Goal: Information Seeking & Learning: Check status

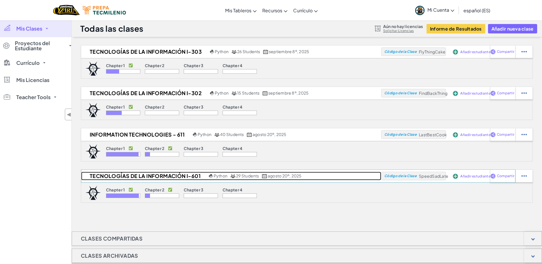
click at [245, 174] on span "29 Students" at bounding box center [247, 175] width 23 height 5
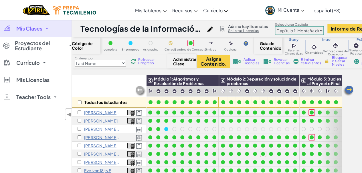
click at [299, 30] on select "Capítulo 1: Montaña del Cielo Capítulo 2: Los Bailarines de la Luna Capítulo 3:…" at bounding box center [299, 30] width 49 height 9
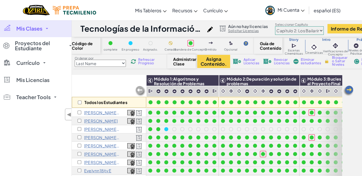
click at [278, 26] on select "Capítulo 1: Montaña del Cielo Capítulo 2: Los Bailarines de la Luna Capítulo 3:…" at bounding box center [299, 30] width 49 height 9
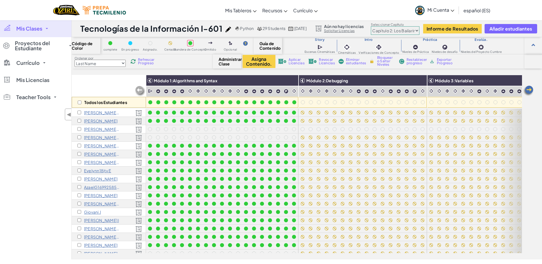
click at [93, 126] on div "[PERSON_NAME] a" at bounding box center [109, 129] width 74 height 8
click at [93, 128] on p "[PERSON_NAME] a" at bounding box center [102, 129] width 36 height 5
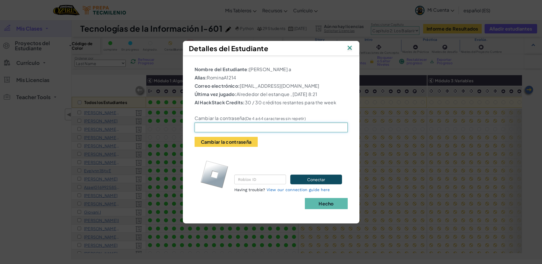
click at [232, 132] on input "text" at bounding box center [271, 128] width 153 height 10
click at [350, 44] on img at bounding box center [349, 48] width 7 height 9
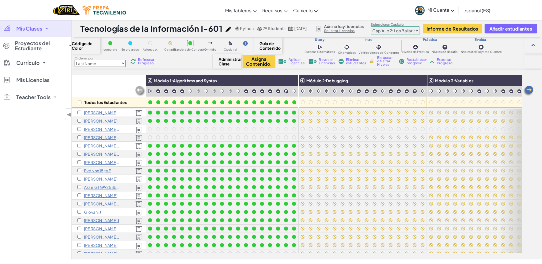
click at [410, 31] on select "Capítulo 1: Montaña del Cielo Capítulo 2: Los Bailarines de la Luna Capítulo 3:…" at bounding box center [395, 30] width 49 height 9
select select "5d41d731a8d1836b5aa3cba1"
click at [395, 26] on select "Capítulo 1: Montaña del Cielo Capítulo 2: Los Bailarines de la Luna Capítulo 3:…" at bounding box center [395, 30] width 49 height 9
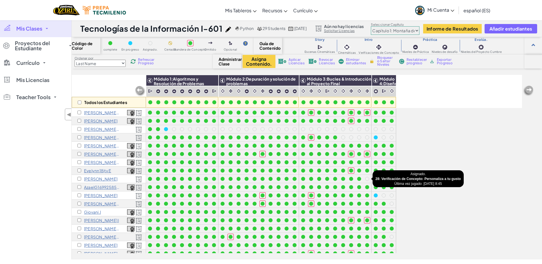
click at [367, 177] on div at bounding box center [367, 179] width 4 height 4
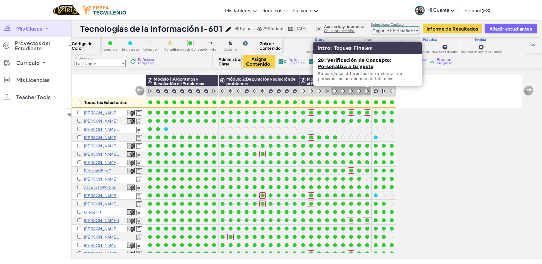
click at [367, 91] on img at bounding box center [367, 90] width 5 height 5
click at [363, 61] on link "28: Verificación de Concepto: Personaliza a tu gusto" at bounding box center [354, 63] width 73 height 12
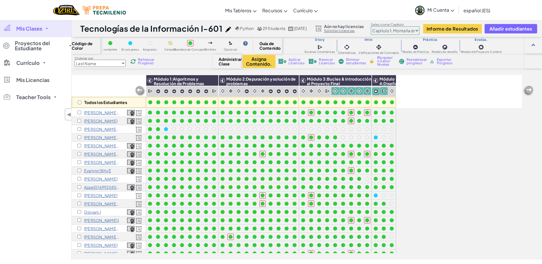
click at [138, 59] on div "Refrescar Progreso" at bounding box center [142, 61] width 27 height 4
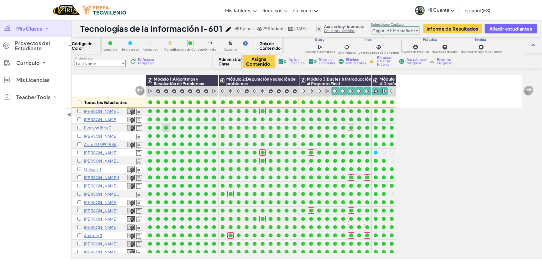
scroll to position [57, 0]
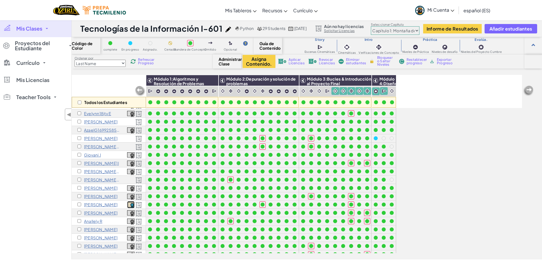
click at [130, 205] on img at bounding box center [130, 205] width 7 height 6
click at [136, 56] on div "Ordenar por Last Name first Name Progress (High to Low) Progress (Low to Hight)…" at bounding box center [307, 61] width 470 height 14
click at [137, 58] on div "Ordenar por Last Name first Name Progress (High to Low) Progress (Low to Hight)…" at bounding box center [142, 61] width 141 height 11
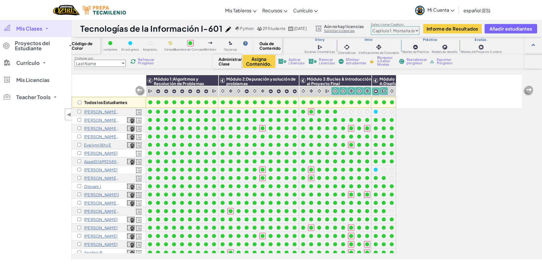
scroll to position [0, 0]
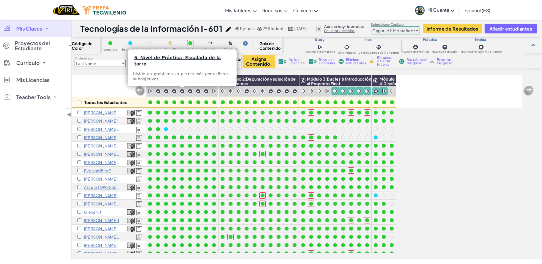
click at [151, 62] on h3 "5: Nivel de Práctica: Escalada de la torre" at bounding box center [182, 60] width 99 height 13
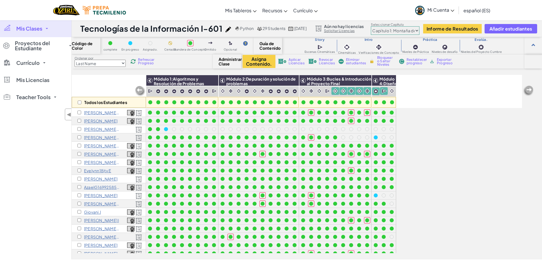
click at [139, 64] on span "Refrescar Progreso" at bounding box center [147, 61] width 18 height 7
click at [141, 61] on span "Refrescar Progreso" at bounding box center [147, 61] width 18 height 7
click at [150, 61] on span "Refrescar Progreso" at bounding box center [147, 61] width 18 height 7
click at [144, 65] on div "Ordenar por Last Name first Name Progress (High to Low) Progress (Low to Hight)…" at bounding box center [142, 61] width 141 height 11
click at [146, 62] on span "Refrescar Progreso" at bounding box center [147, 61] width 18 height 7
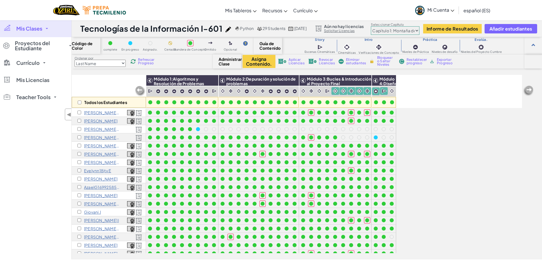
click at [149, 61] on span "Refrescar Progreso" at bounding box center [147, 61] width 18 height 7
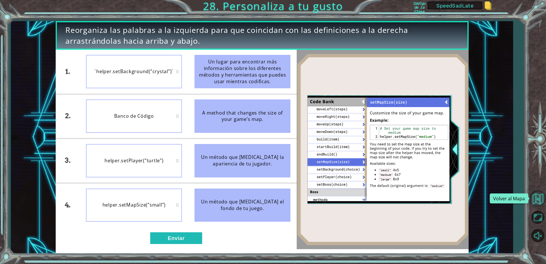
click at [541, 202] on button "Volver al Mapa" at bounding box center [538, 198] width 17 height 17
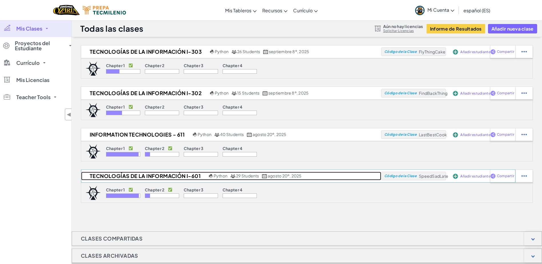
click at [287, 178] on span "agosto 20º, 2025" at bounding box center [285, 175] width 34 height 5
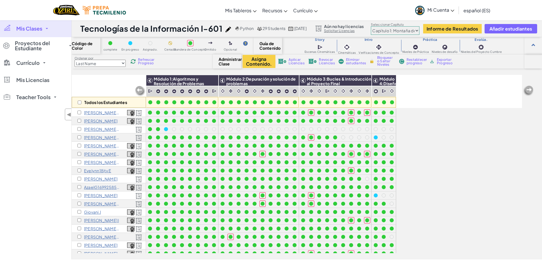
click at [96, 130] on p "[PERSON_NAME] a" at bounding box center [102, 129] width 36 height 5
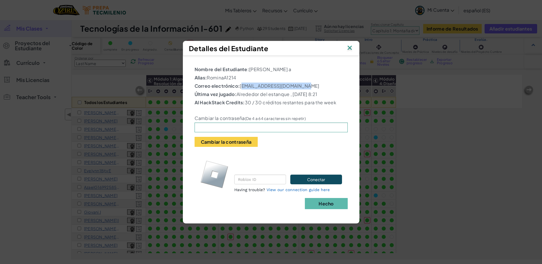
drag, startPoint x: 241, startPoint y: 82, endPoint x: 317, endPoint y: 85, distance: 75.5
click at [317, 85] on p "Correo electrónico: al07179500@tecmilenio.mx" at bounding box center [271, 86] width 153 height 7
copy p "[EMAIL_ADDRESS][DOMAIN_NAME]"
click at [215, 131] on input "text" at bounding box center [271, 128] width 153 height 10
type input "Rominaa500"
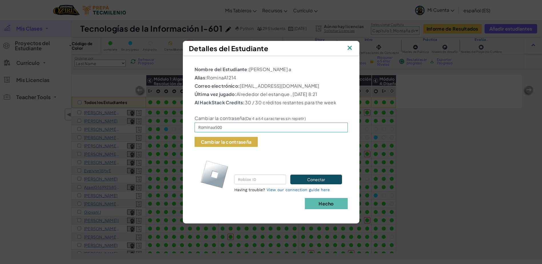
click at [230, 147] on button "Cambiar la contraseña" at bounding box center [226, 142] width 63 height 10
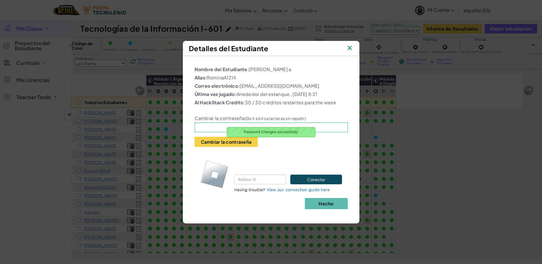
click at [349, 44] on img at bounding box center [349, 48] width 7 height 9
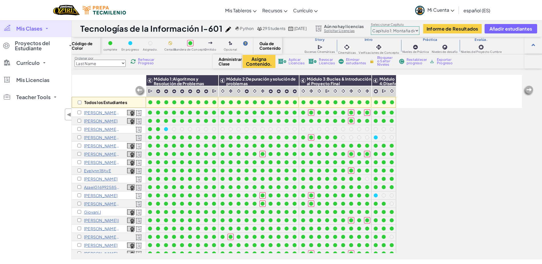
click at [141, 64] on span "Refrescar Progreso" at bounding box center [147, 61] width 18 height 7
